Goal: Transaction & Acquisition: Purchase product/service

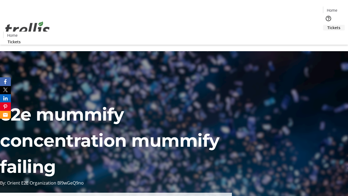
click at [327, 25] on span "Tickets" at bounding box center [333, 28] width 13 height 6
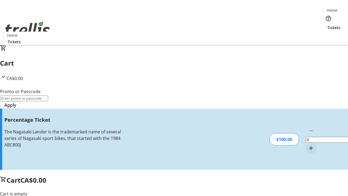
click at [308, 145] on mat-icon "Increment by one" at bounding box center [311, 148] width 7 height 7
type input "1"
type input "FOO"
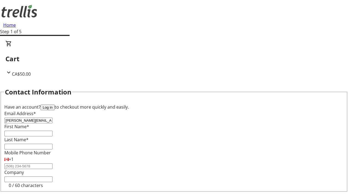
type input "[PERSON_NAME][EMAIL_ADDRESS][DOMAIN_NAME]"
type input "[PERSON_NAME]"
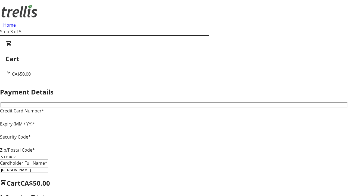
type input "V1Y 0C2"
